Goal: Navigation & Orientation: Find specific page/section

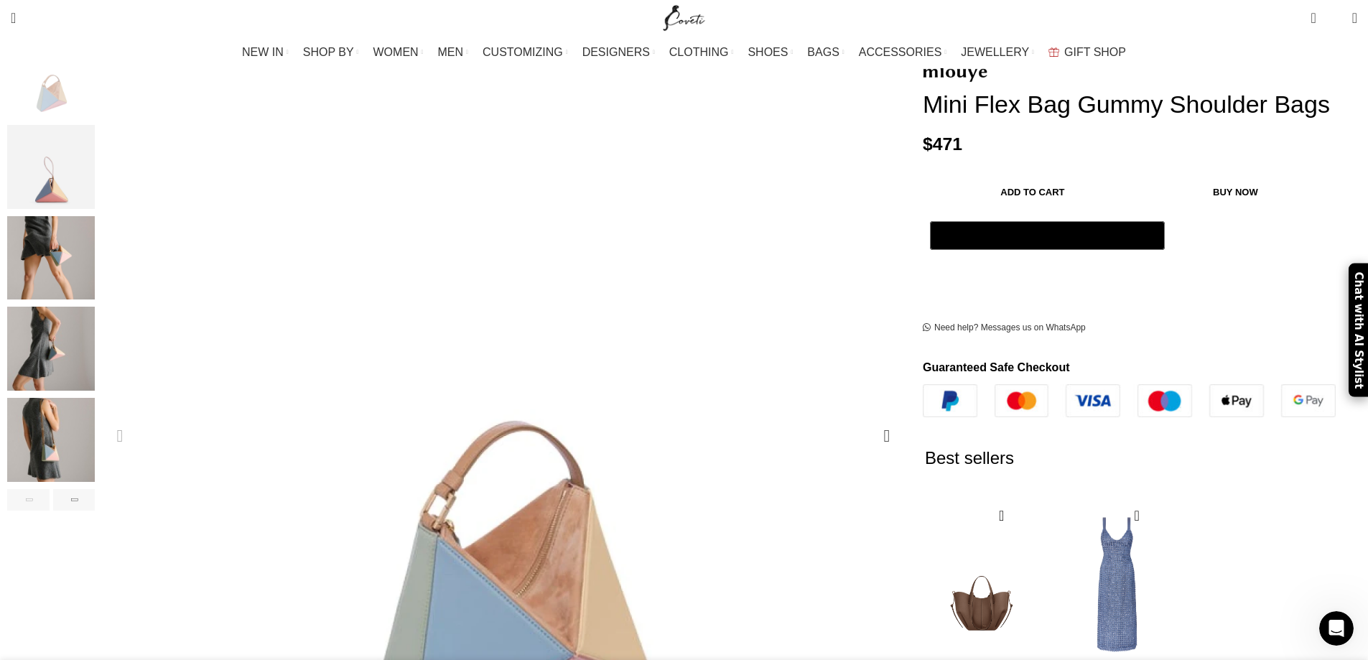
scroll to position [287, 0]
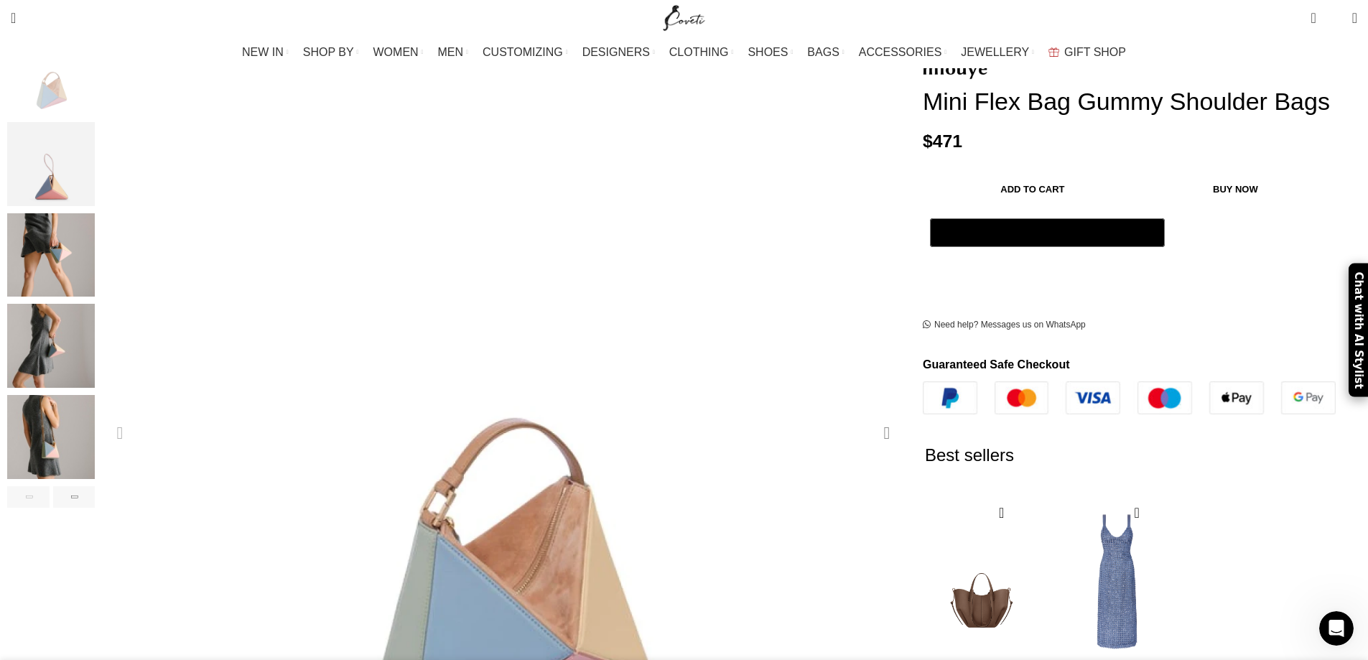
click at [869, 415] on div "Next slide" at bounding box center [887, 433] width 36 height 36
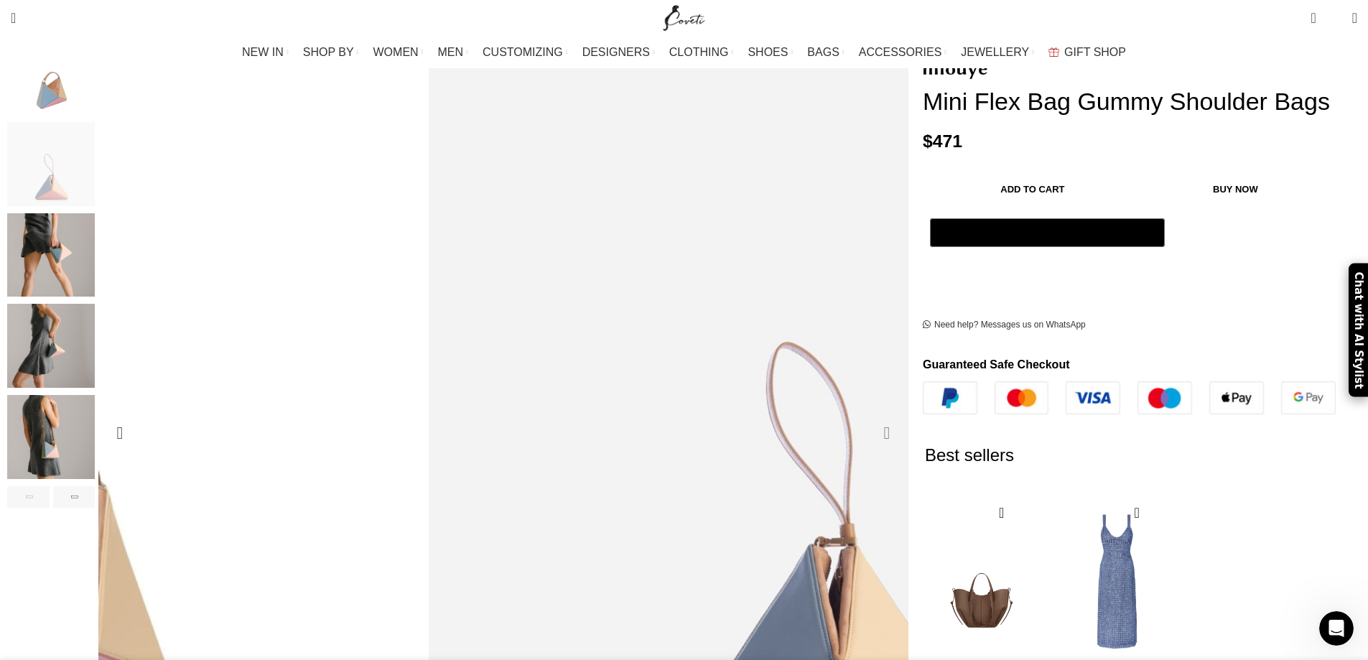
click at [869, 415] on div "Next slide" at bounding box center [887, 433] width 36 height 36
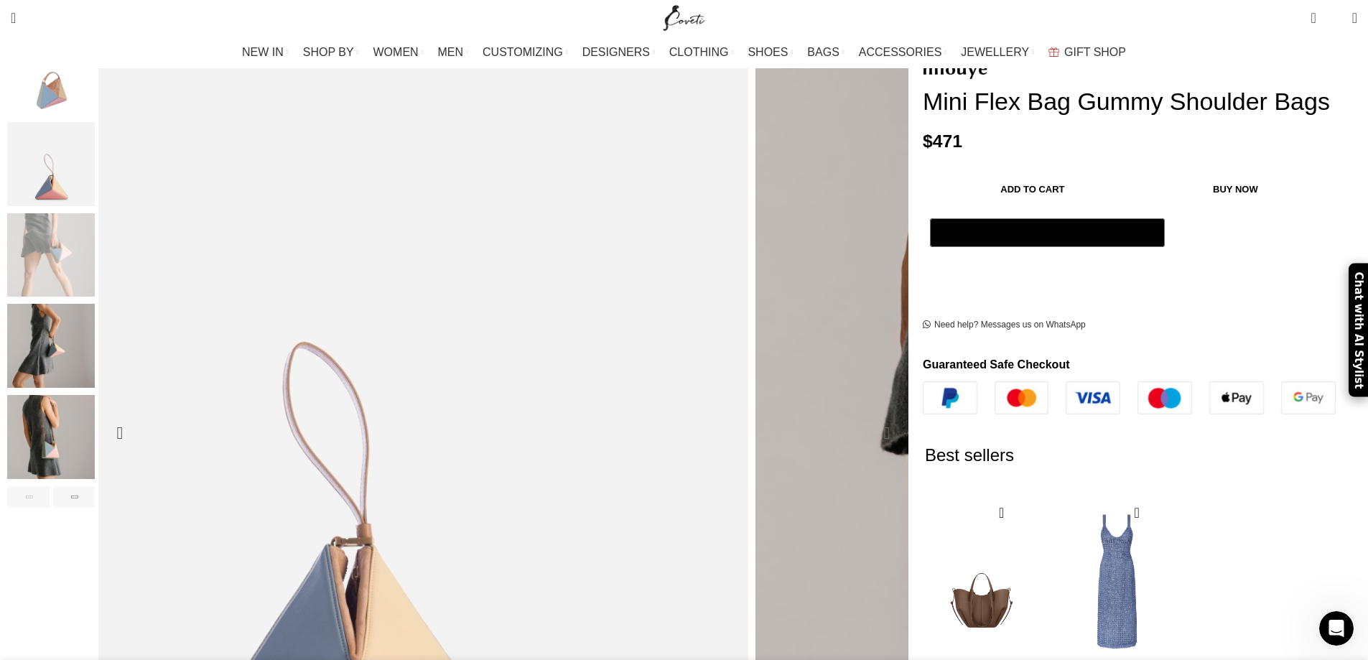
click at [869, 415] on div "Next slide" at bounding box center [887, 433] width 36 height 36
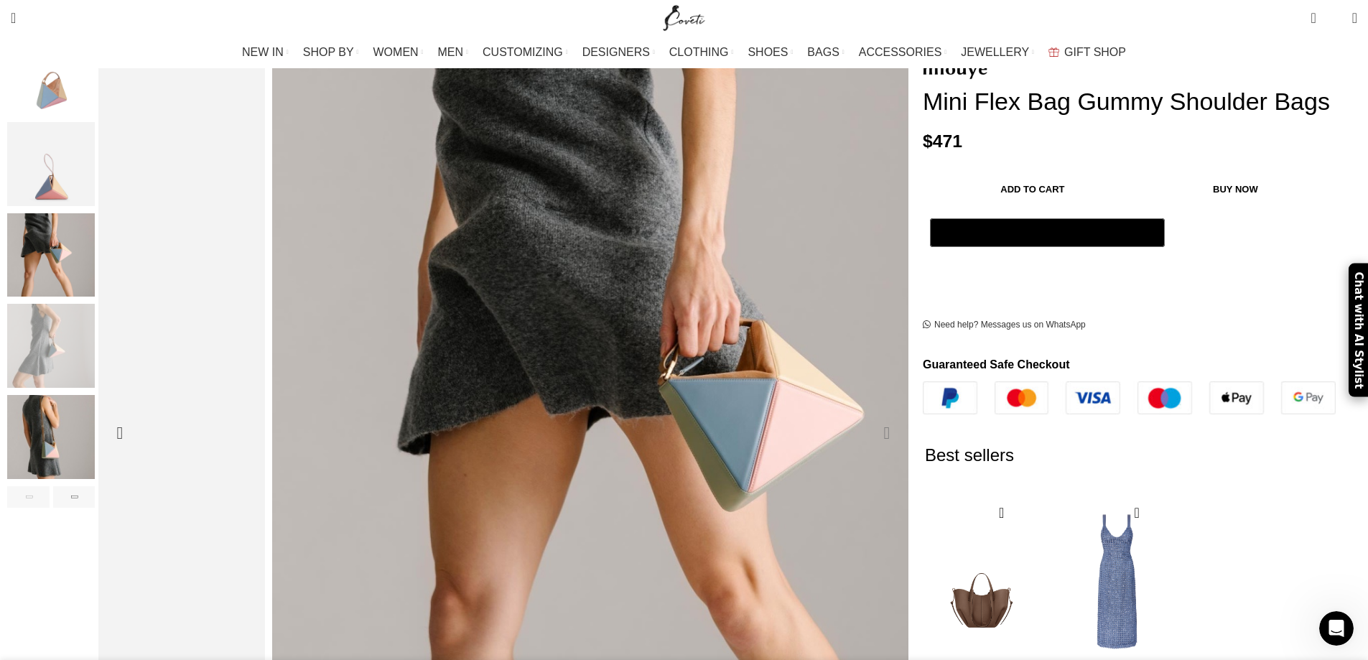
click at [869, 415] on div "Next slide" at bounding box center [887, 433] width 36 height 36
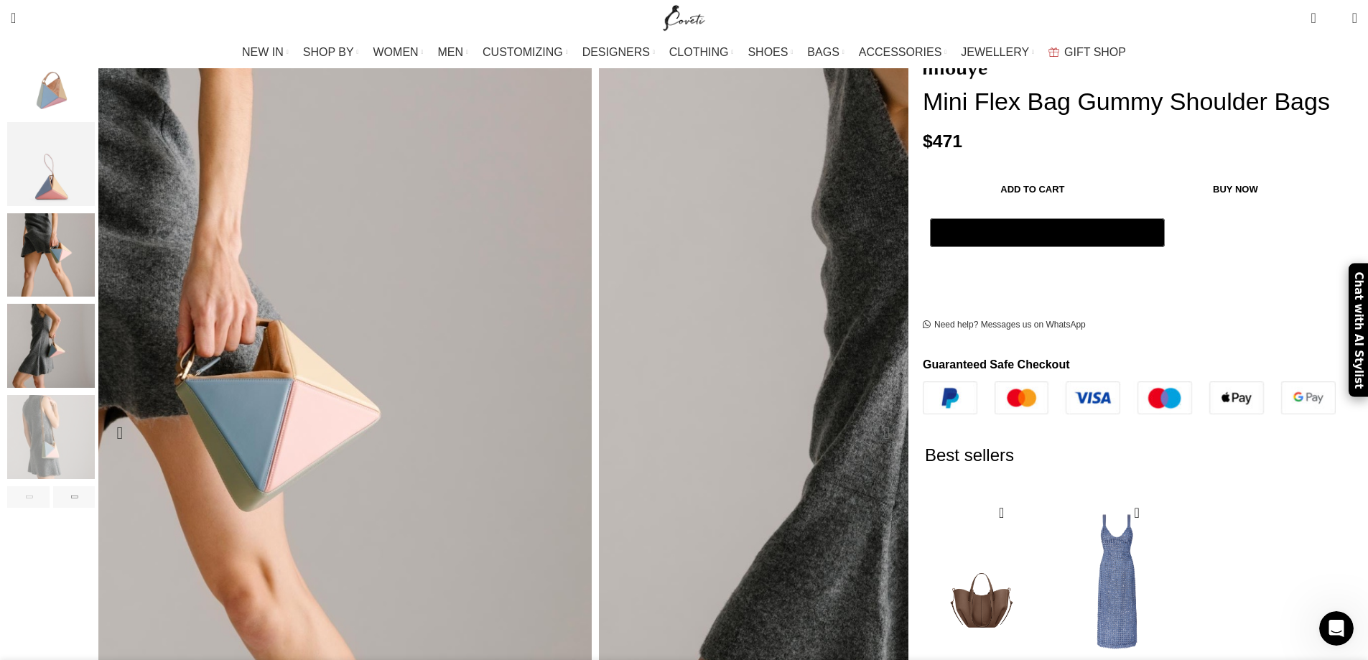
click at [869, 415] on div "Next slide" at bounding box center [887, 433] width 36 height 36
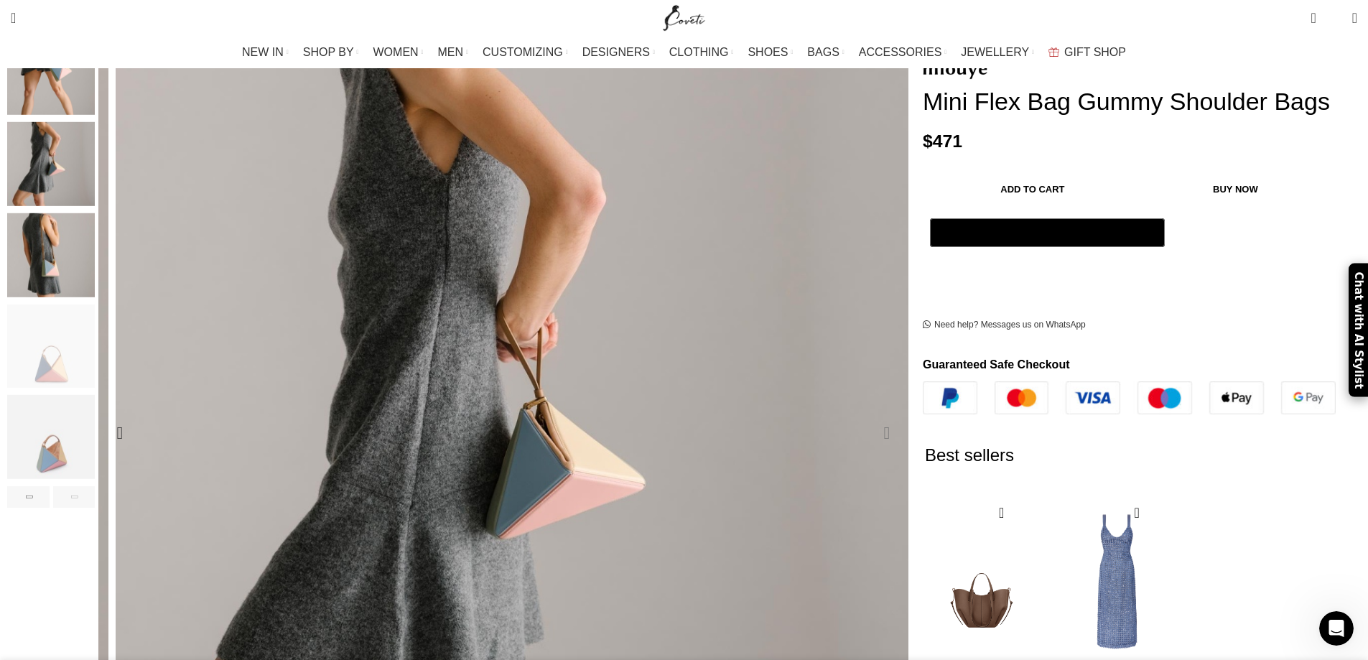
click at [869, 415] on div "Next slide" at bounding box center [887, 433] width 36 height 36
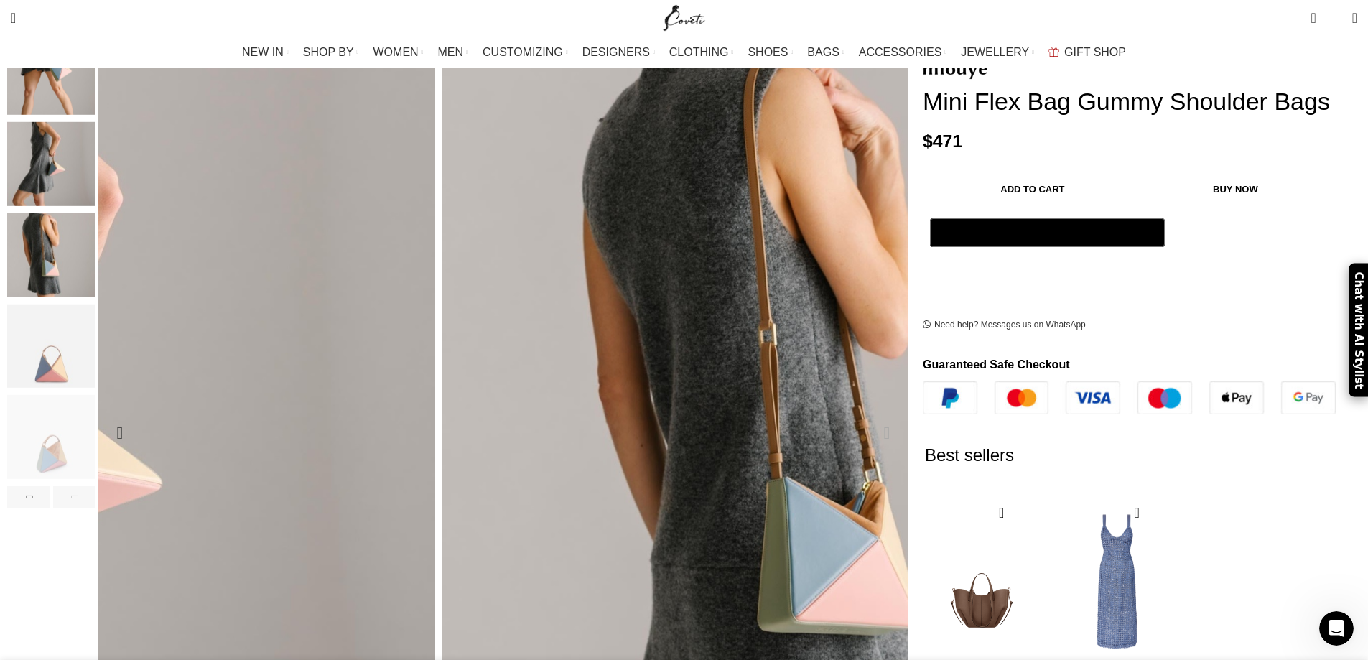
scroll to position [0, 454]
click at [869, 415] on div "Next slide" at bounding box center [887, 433] width 36 height 36
click at [95, 437] on img "7 / 7" at bounding box center [51, 437] width 88 height 84
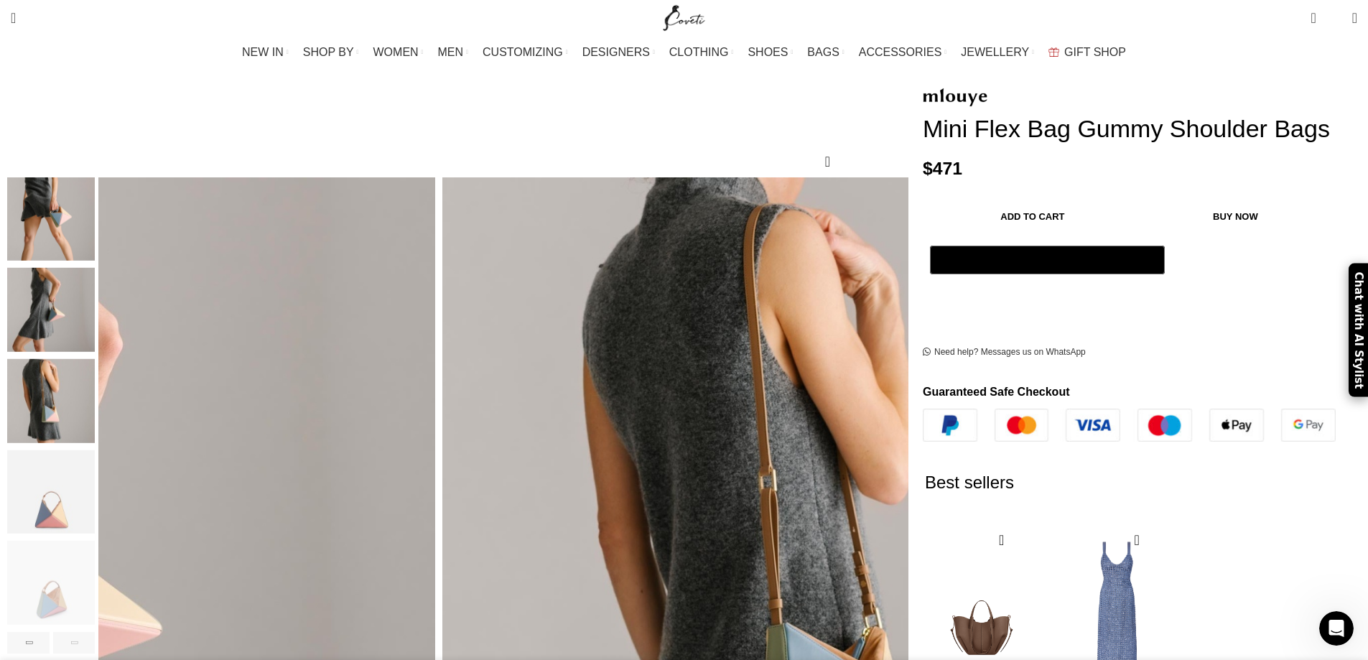
scroll to position [72, 0]
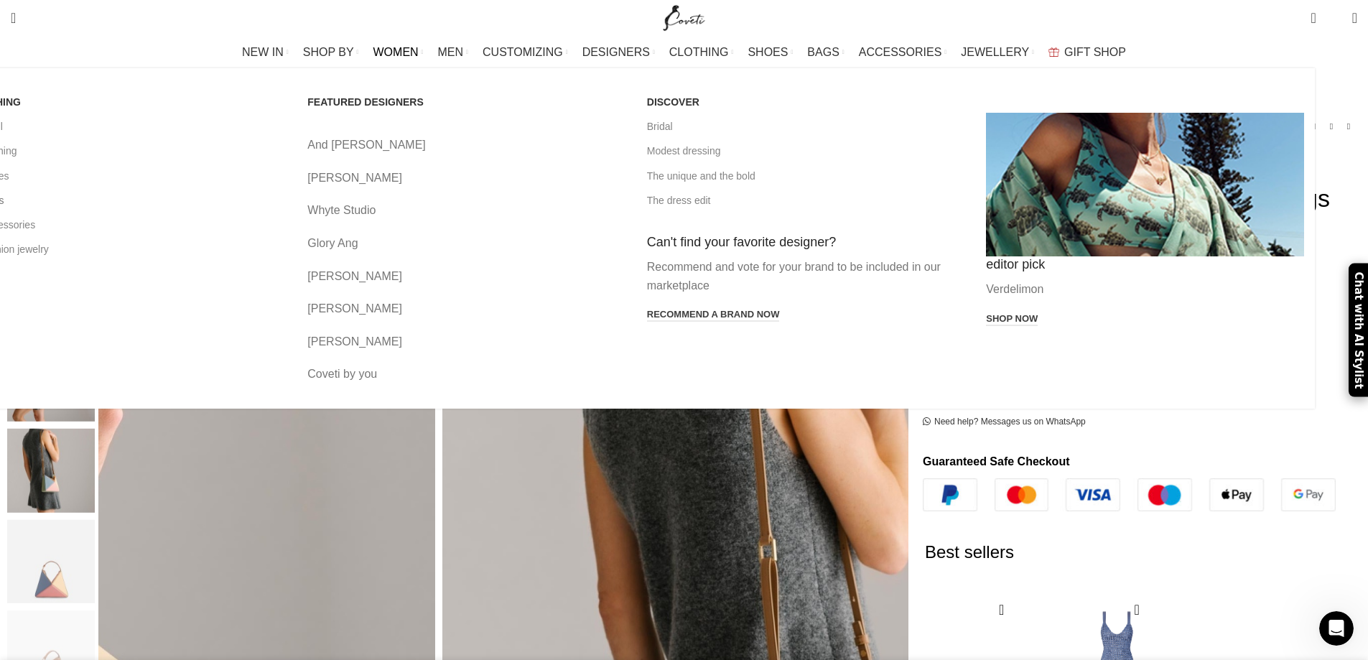
click at [269, 205] on link "All bags" at bounding box center [127, 200] width 318 height 24
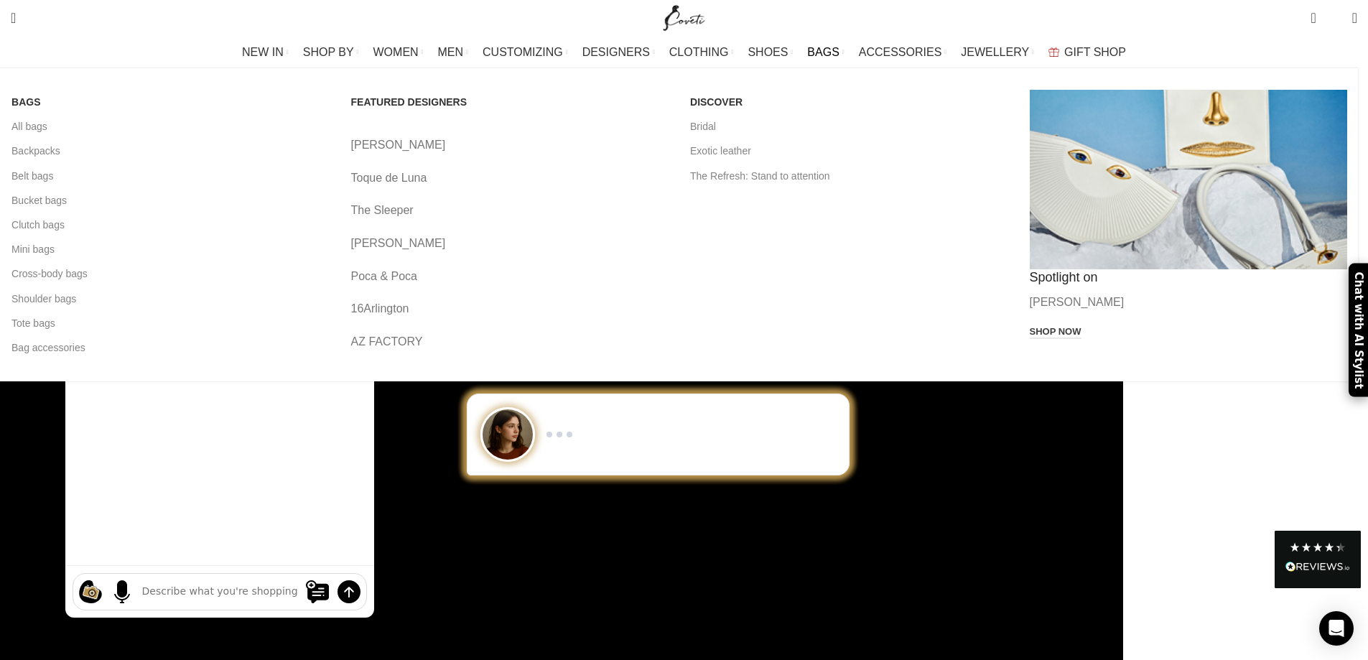
click at [808, 48] on span "BAGS" at bounding box center [823, 52] width 32 height 14
click at [812, 55] on span "BAGS" at bounding box center [823, 52] width 32 height 14
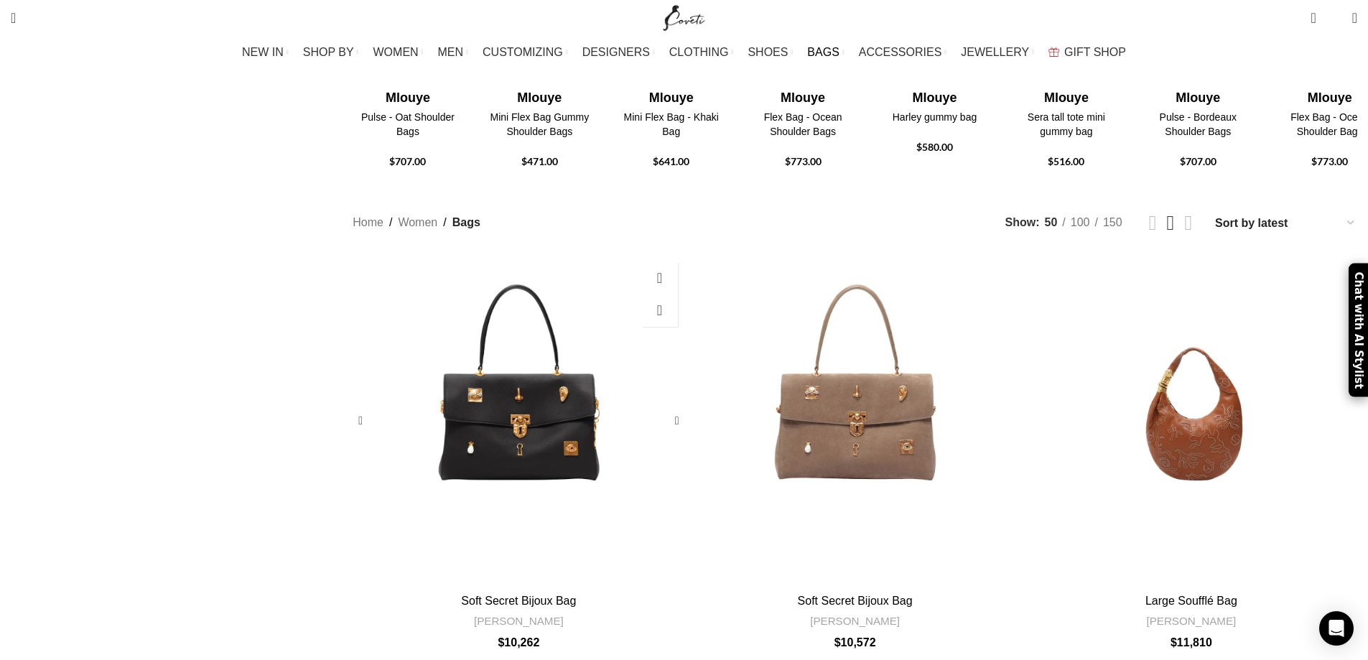
scroll to position [575, 0]
